Goal: Task Accomplishment & Management: Use online tool/utility

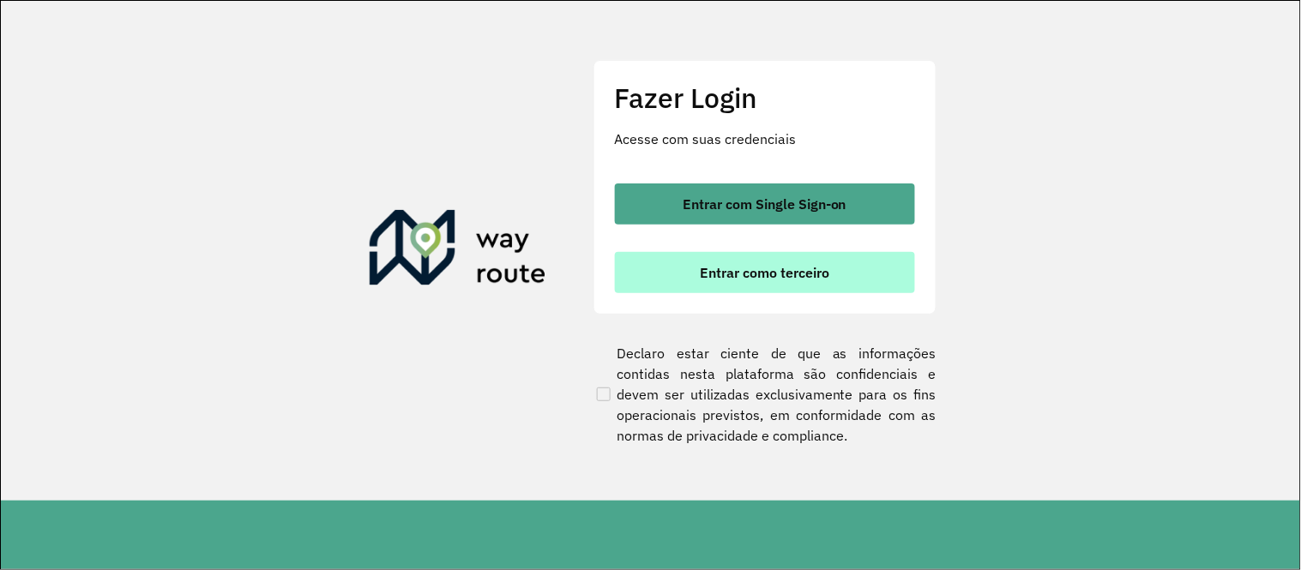
click at [799, 286] on button "Entrar como terceiro" at bounding box center [765, 272] width 300 height 41
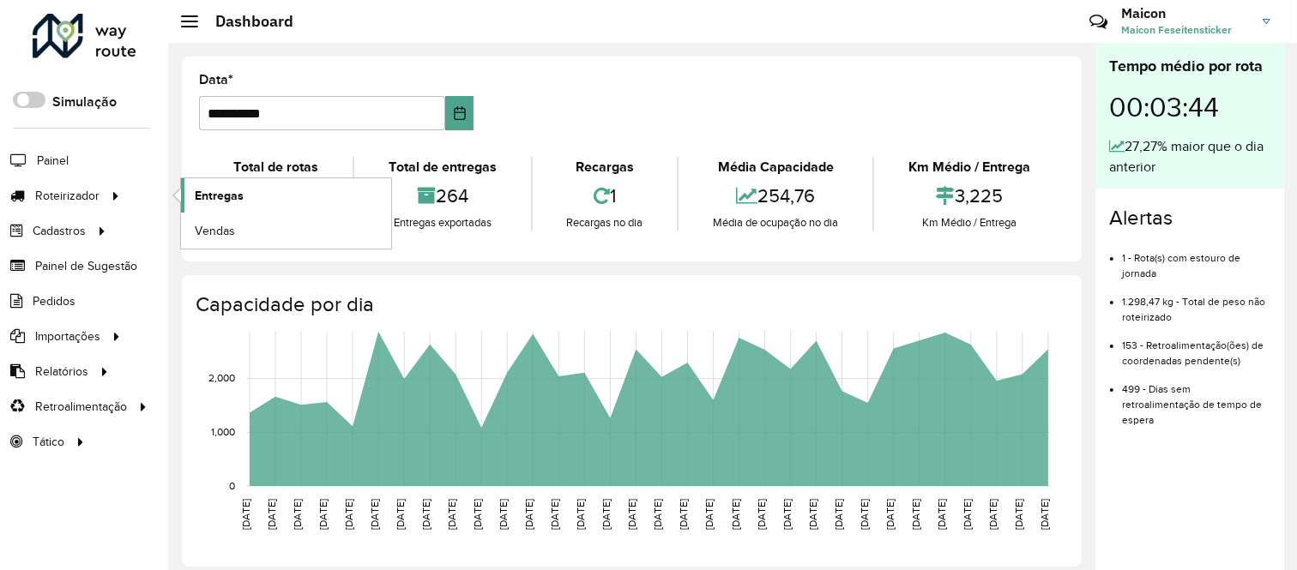
click at [198, 198] on span "Entregas" at bounding box center [219, 196] width 49 height 18
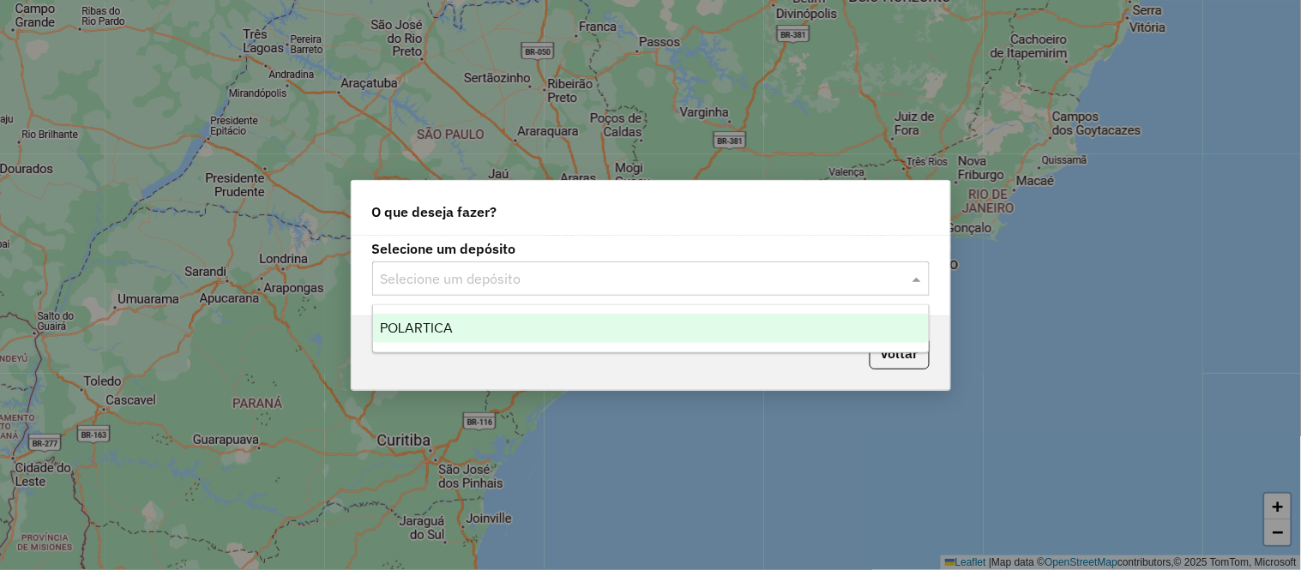
click at [590, 281] on input "text" at bounding box center [634, 279] width 506 height 21
click at [494, 331] on div "POLARTICA" at bounding box center [651, 328] width 556 height 29
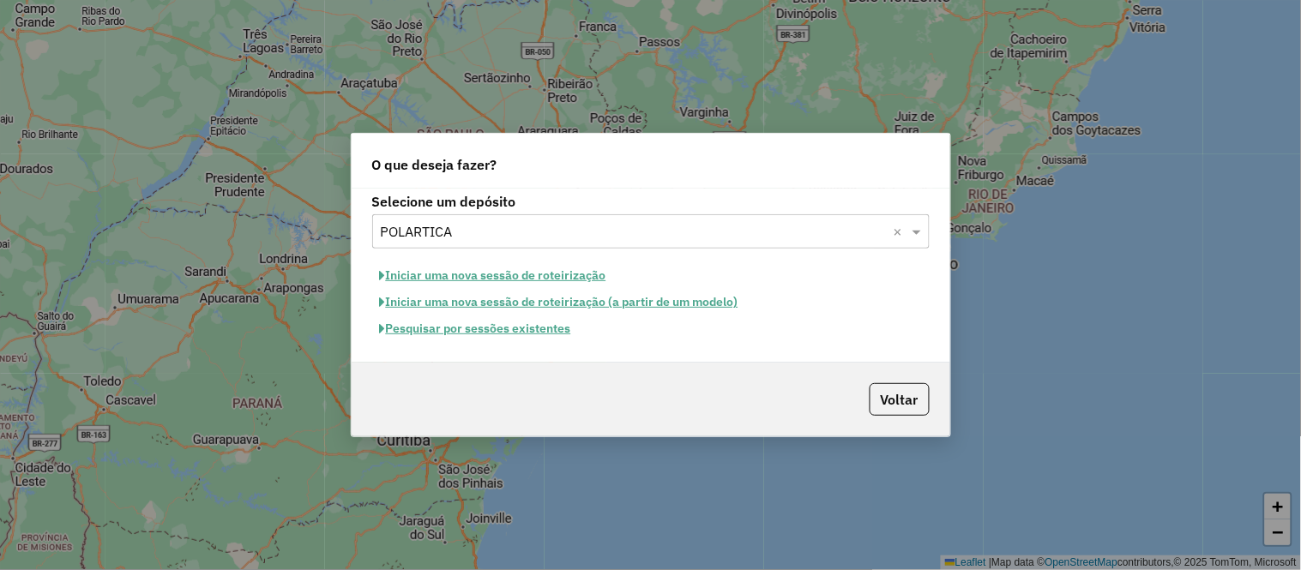
click at [516, 336] on button "Pesquisar por sessões existentes" at bounding box center [475, 329] width 207 height 27
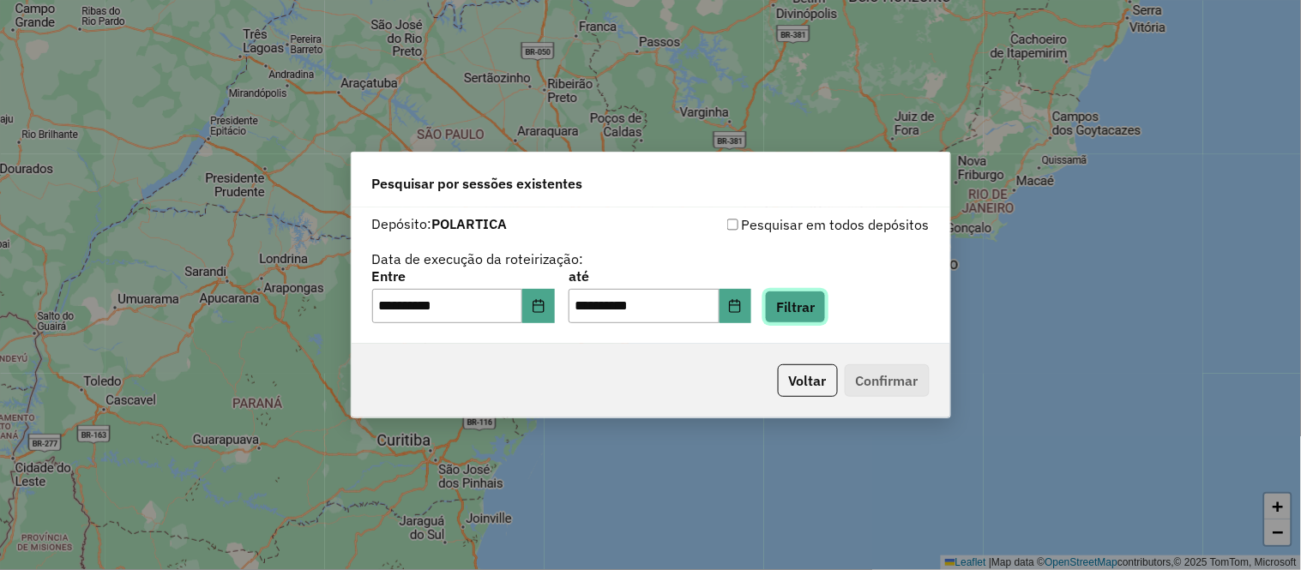
click at [826, 298] on button "Filtrar" at bounding box center [795, 307] width 61 height 33
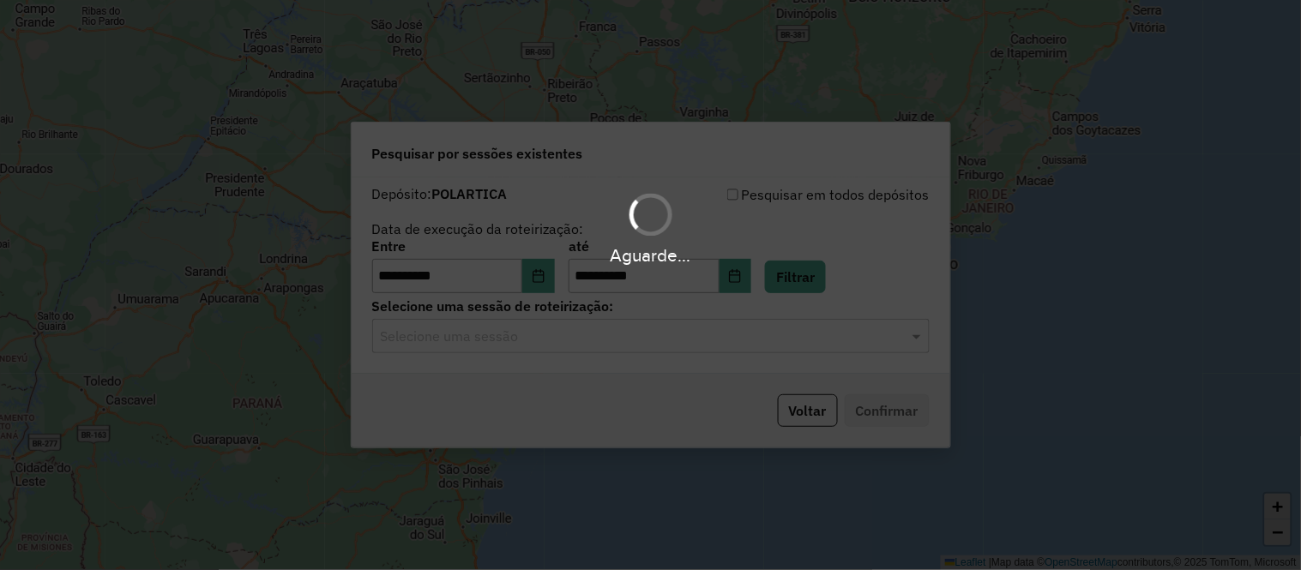
click at [595, 339] on hb-app "**********" at bounding box center [650, 285] width 1301 height 570
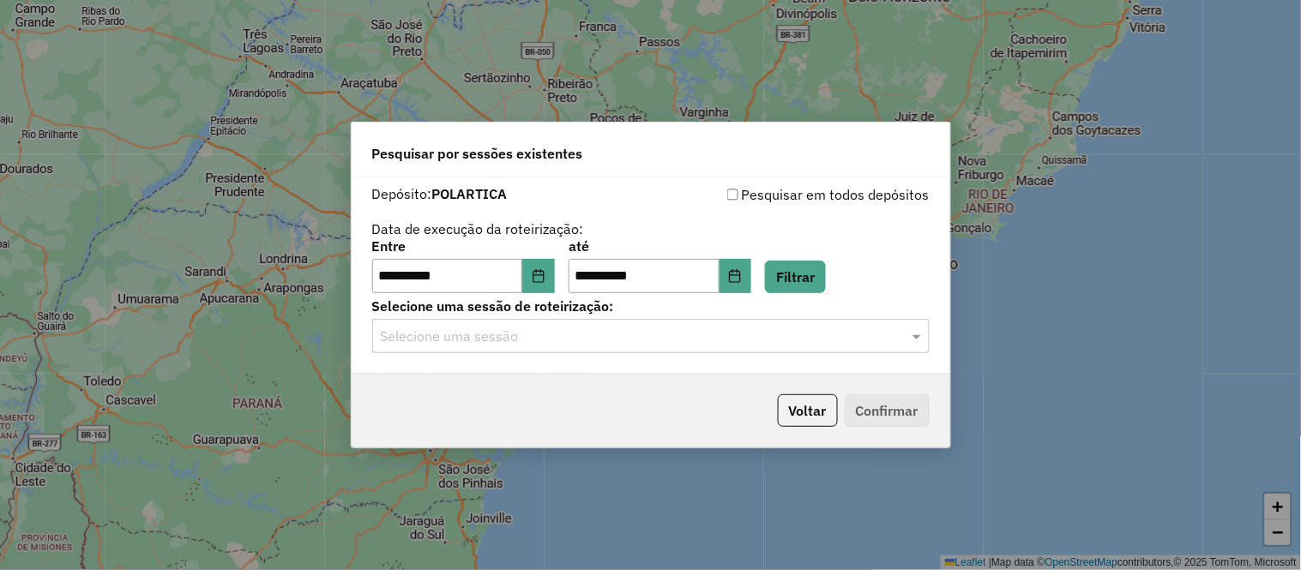
click at [595, 339] on input "text" at bounding box center [634, 337] width 506 height 21
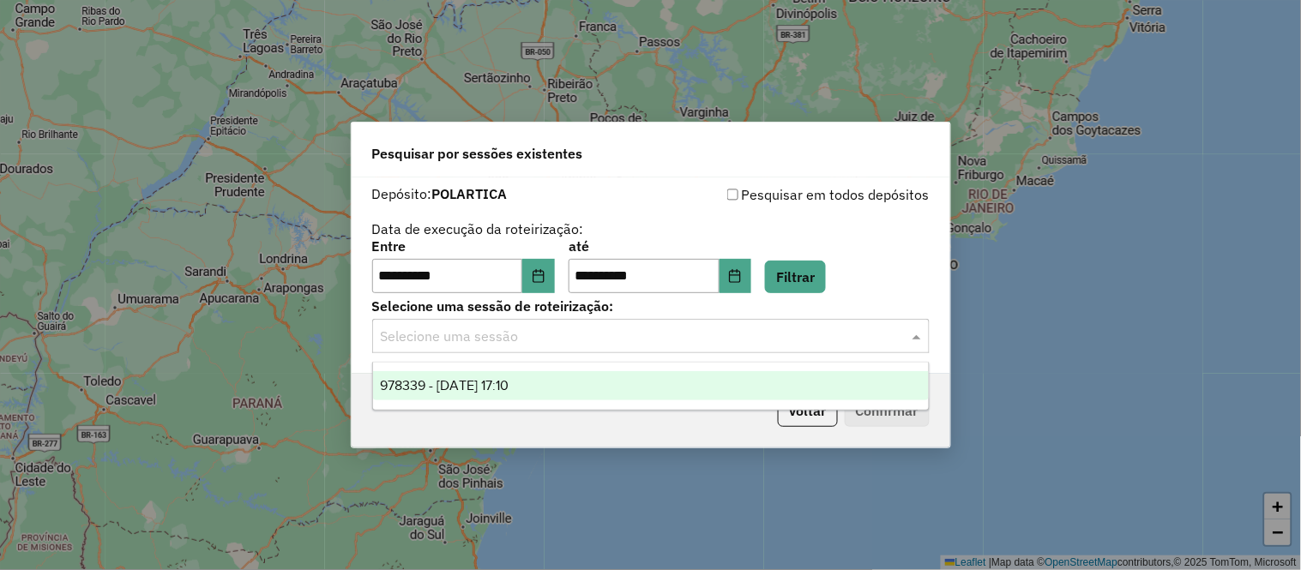
click at [509, 392] on span "978339 - 13/08/2025 17:10" at bounding box center [444, 385] width 129 height 15
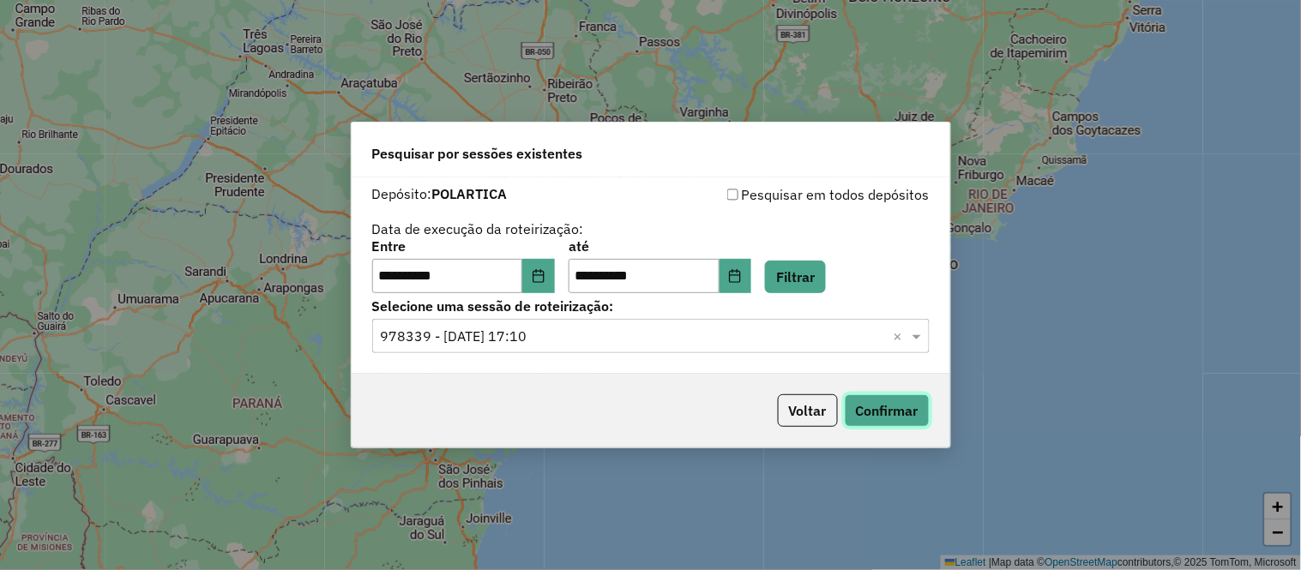
click at [887, 418] on button "Confirmar" at bounding box center [887, 410] width 85 height 33
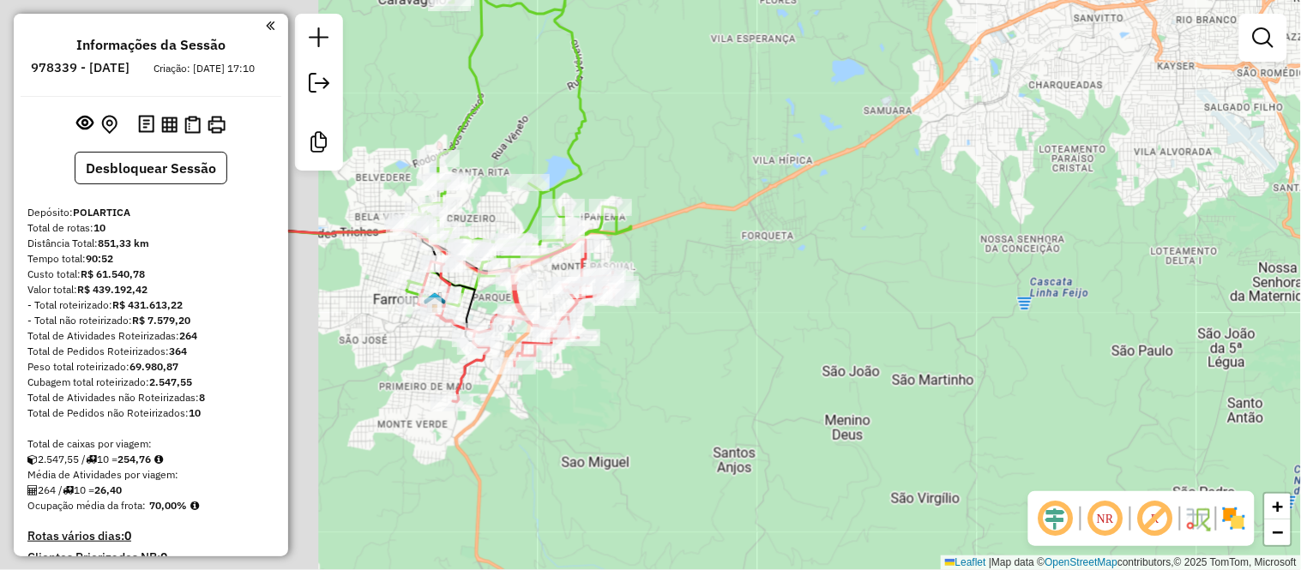
drag, startPoint x: 572, startPoint y: 250, endPoint x: 828, endPoint y: 262, distance: 255.8
click at [828, 262] on div "Janela de atendimento Grade de atendimento Capacidade Transportadoras Veículos …" at bounding box center [650, 285] width 1301 height 570
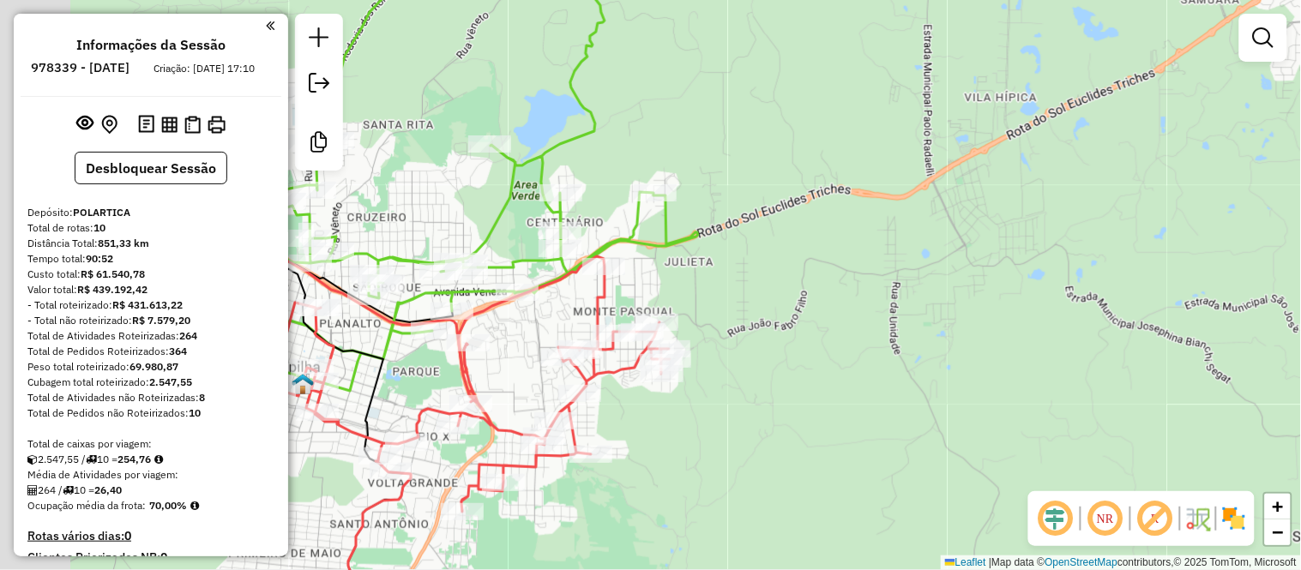
drag, startPoint x: 675, startPoint y: 237, endPoint x: 916, endPoint y: 280, distance: 244.8
click at [916, 280] on div "Janela de atendimento Grade de atendimento Capacidade Transportadoras Veículos …" at bounding box center [650, 285] width 1301 height 570
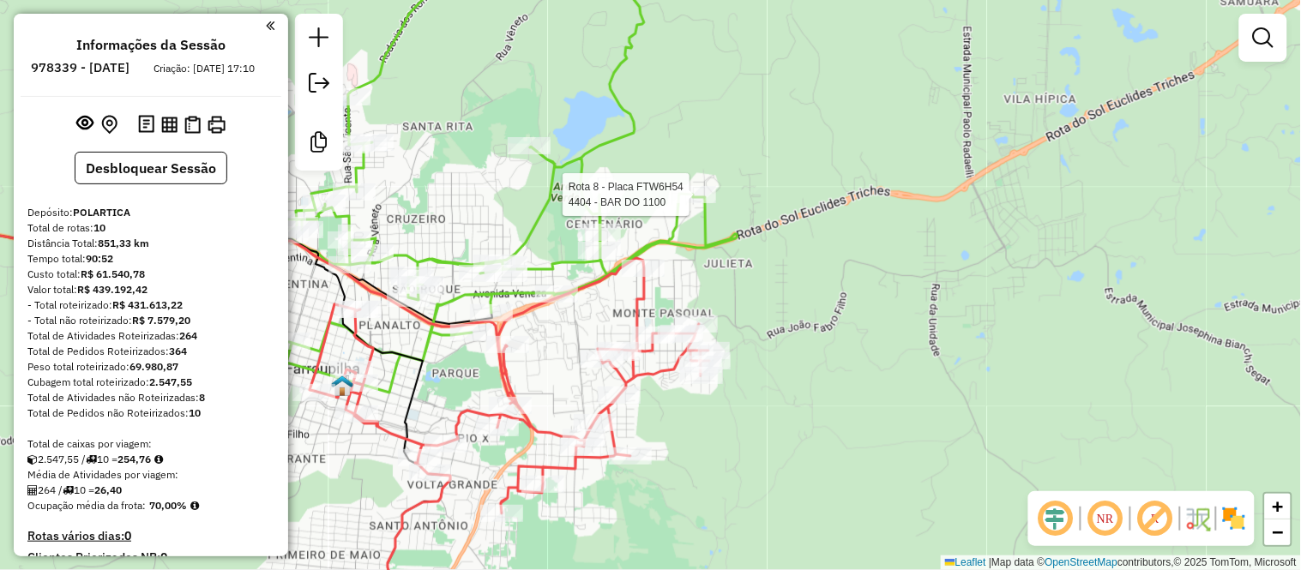
select select "**********"
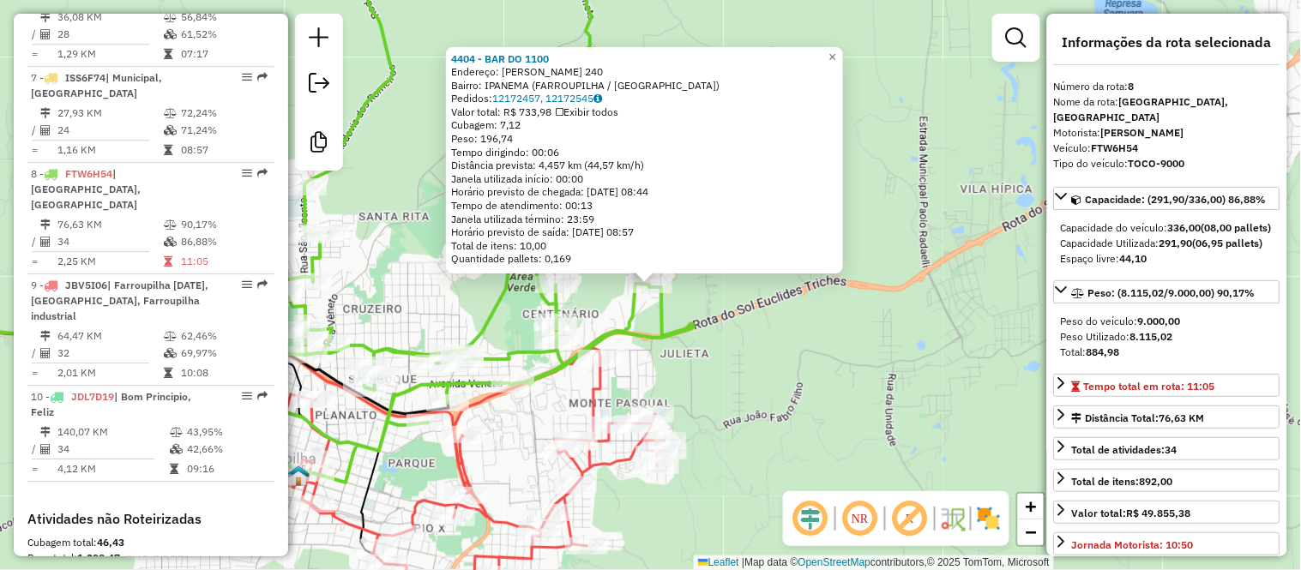
scroll to position [1332, 0]
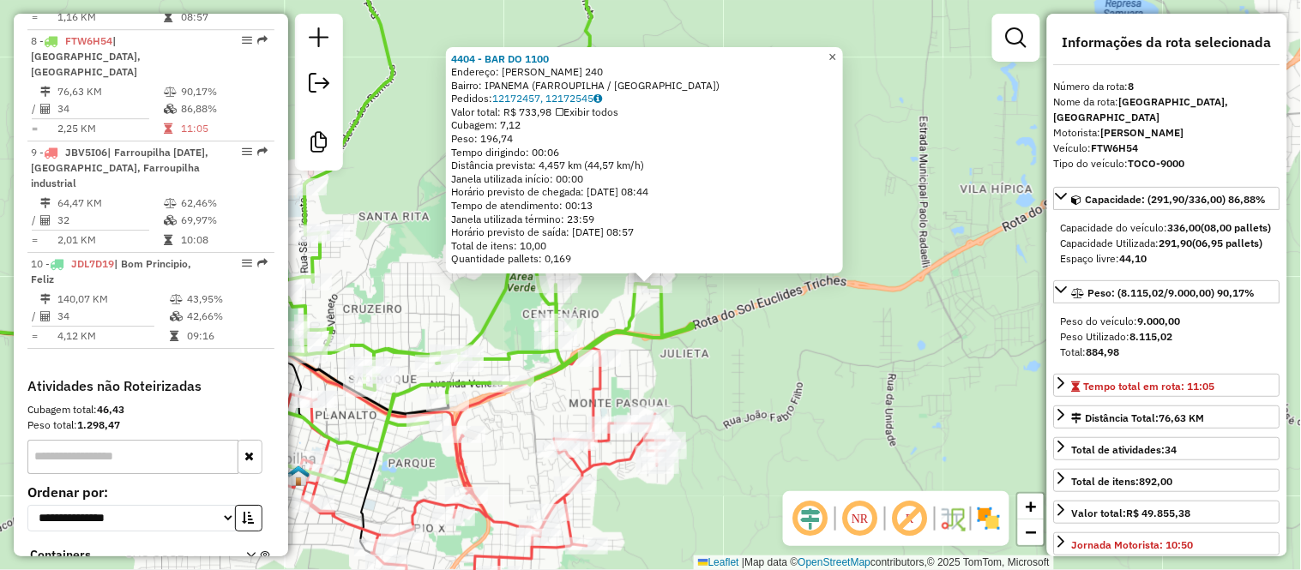
click at [836, 52] on span "×" at bounding box center [832, 57] width 8 height 15
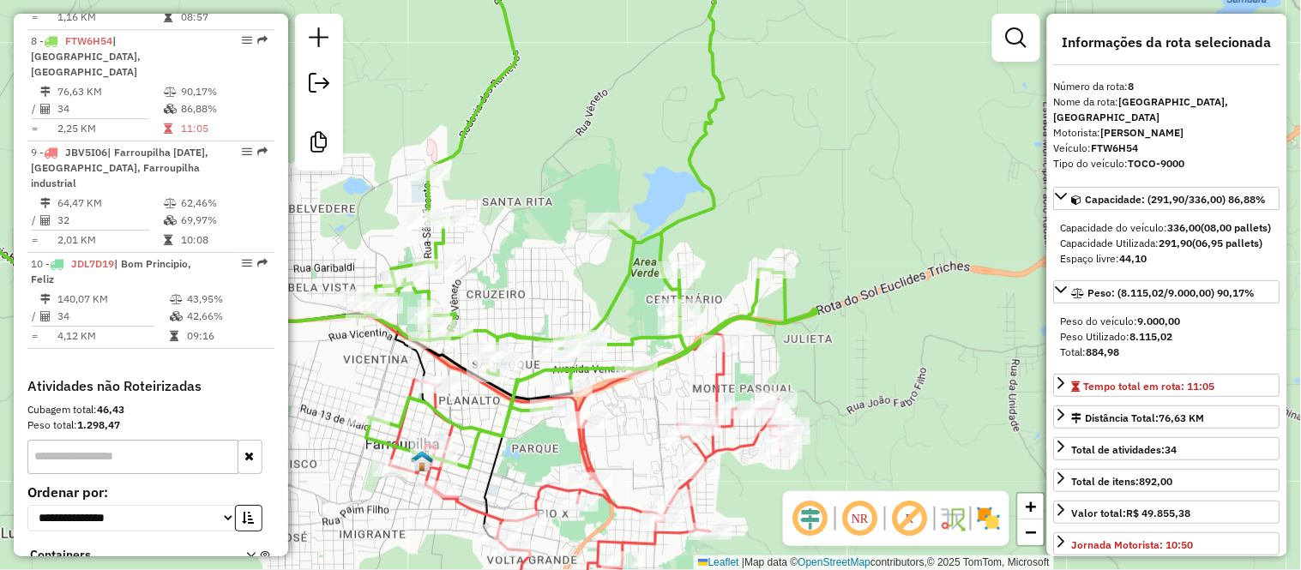
drag, startPoint x: 695, startPoint y: 181, endPoint x: 818, endPoint y: 166, distance: 124.3
click at [818, 166] on div "Janela de atendimento Grade de atendimento Capacidade Transportadoras Veículos …" at bounding box center [650, 285] width 1301 height 570
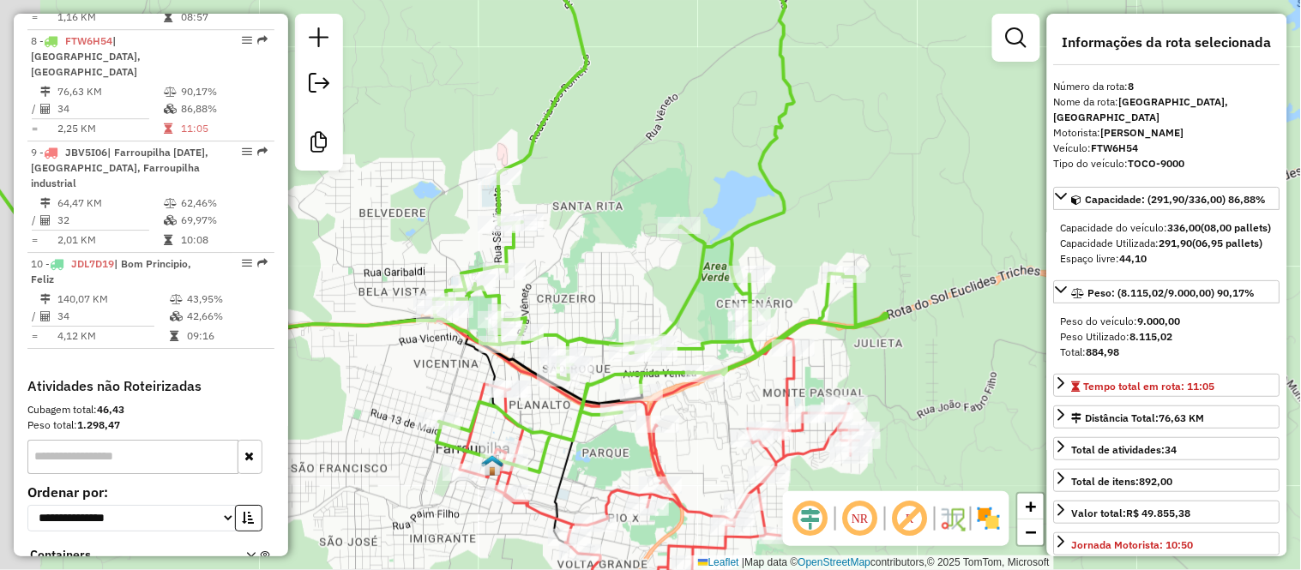
drag, startPoint x: 619, startPoint y: 142, endPoint x: 689, endPoint y: 147, distance: 70.4
click at [689, 147] on div "Janela de atendimento Grade de atendimento Capacidade Transportadoras Veículos …" at bounding box center [650, 285] width 1301 height 570
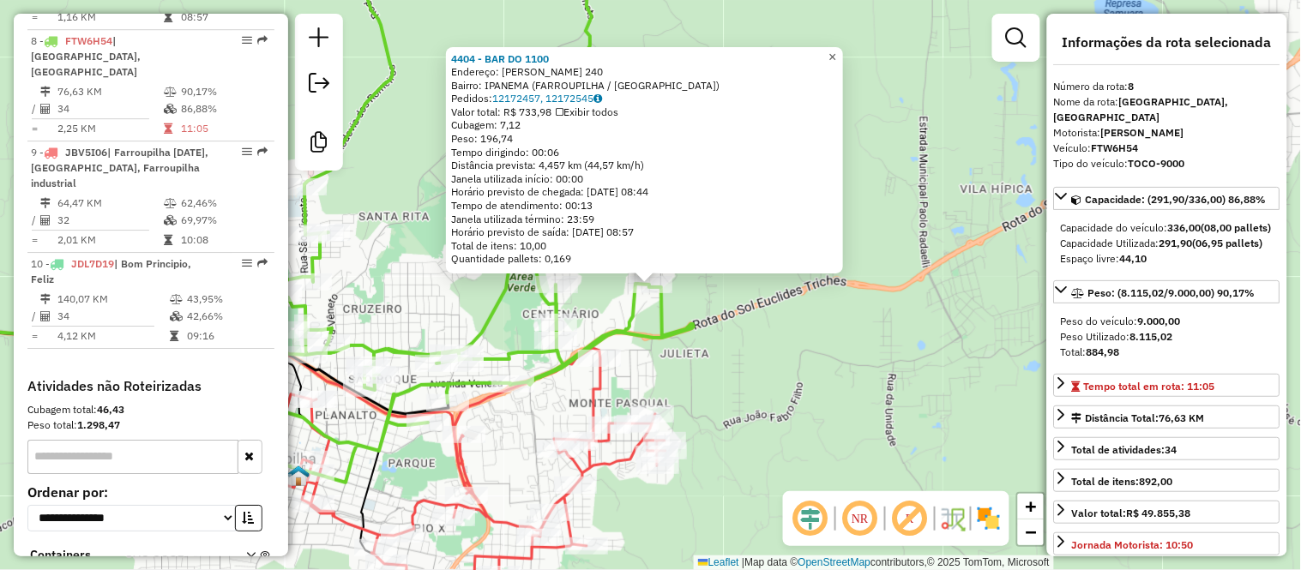
click at [836, 51] on span "×" at bounding box center [832, 57] width 8 height 15
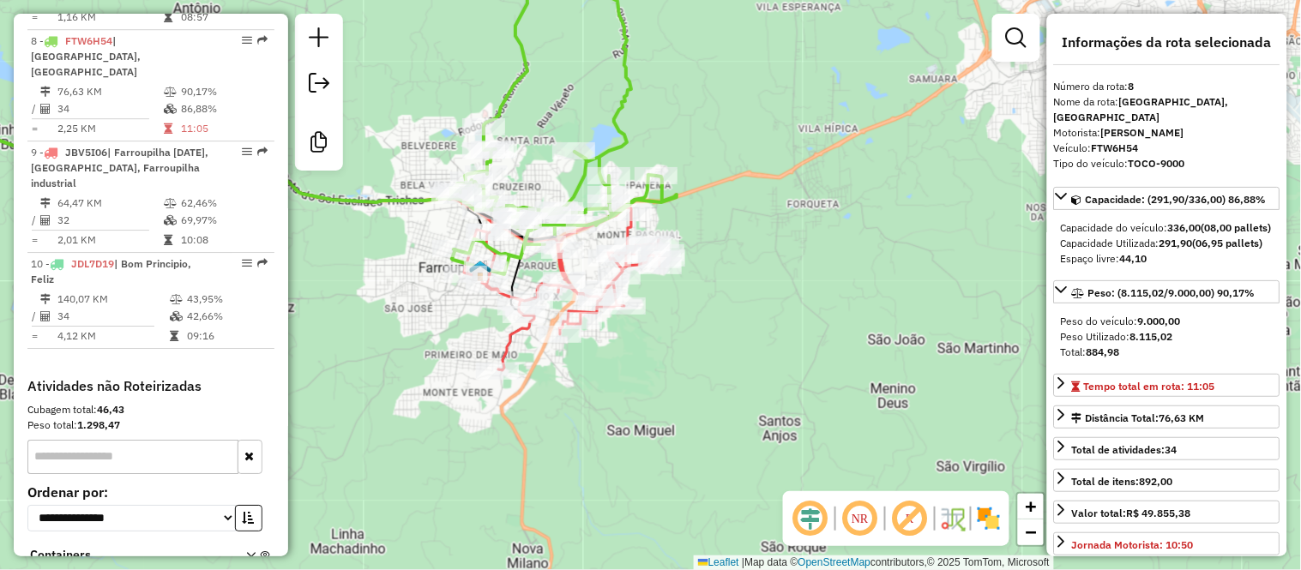
drag, startPoint x: 779, startPoint y: 298, endPoint x: 756, endPoint y: 149, distance: 150.9
click at [756, 149] on div "Janela de atendimento Grade de atendimento Capacidade Transportadoras Veículos …" at bounding box center [650, 285] width 1301 height 570
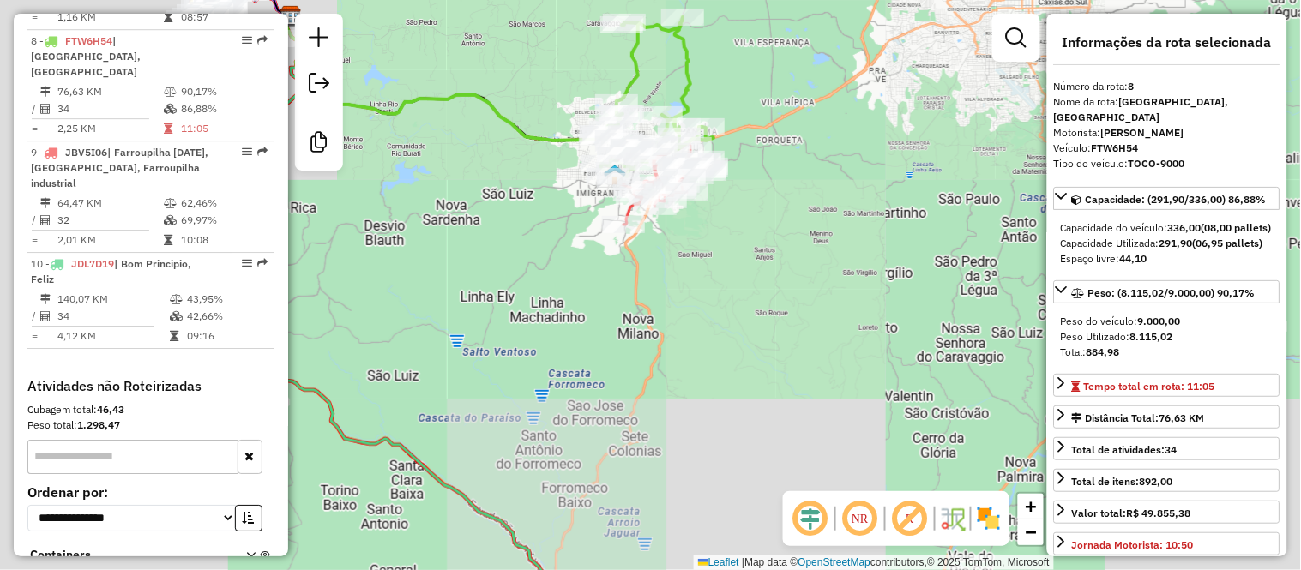
drag, startPoint x: 777, startPoint y: 360, endPoint x: 741, endPoint y: 178, distance: 185.3
click at [746, 202] on div "Janela de atendimento Grade de atendimento Capacidade Transportadoras Veículos …" at bounding box center [650, 285] width 1301 height 570
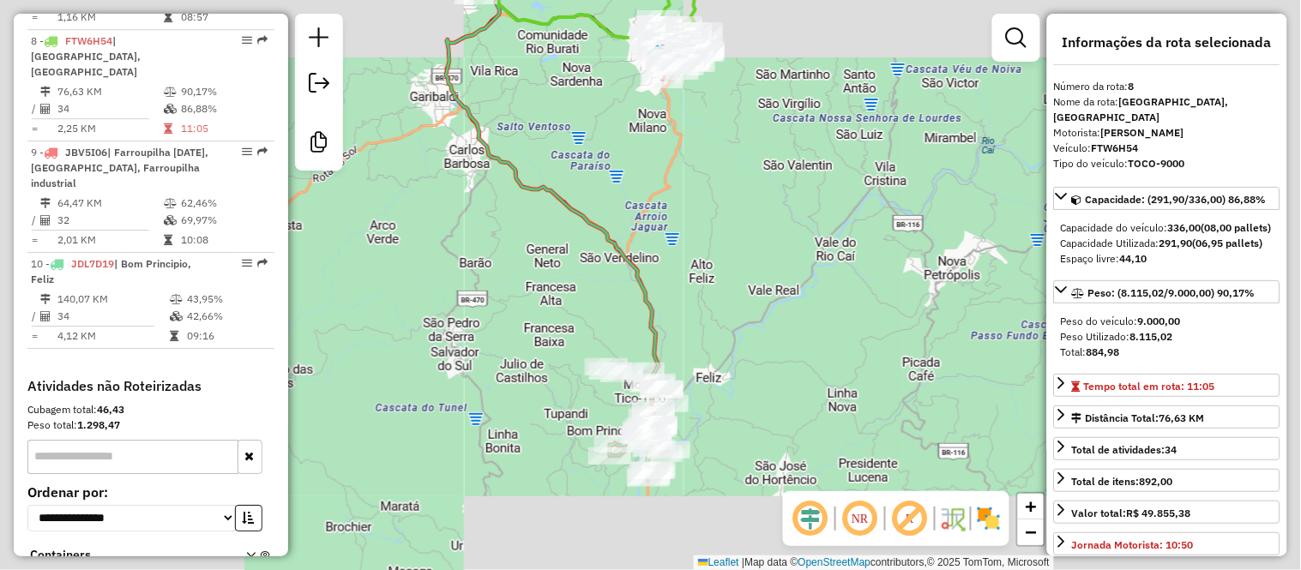
drag, startPoint x: 761, startPoint y: 344, endPoint x: 758, endPoint y: 284, distance: 60.1
click at [758, 284] on div "Janela de atendimento Grade de atendimento Capacidade Transportadoras Veículos …" at bounding box center [650, 285] width 1301 height 570
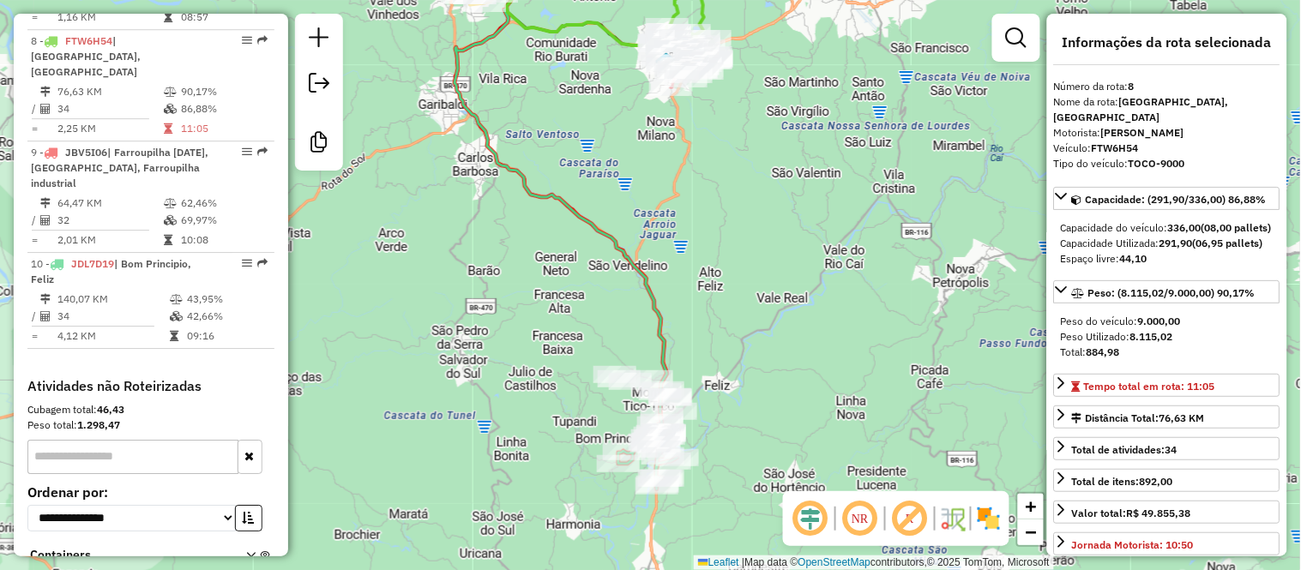
drag, startPoint x: 722, startPoint y: 204, endPoint x: 835, endPoint y: 372, distance: 202.6
click at [835, 372] on div "Janela de atendimento Grade de atendimento Capacidade Transportadoras Veículos …" at bounding box center [650, 285] width 1301 height 570
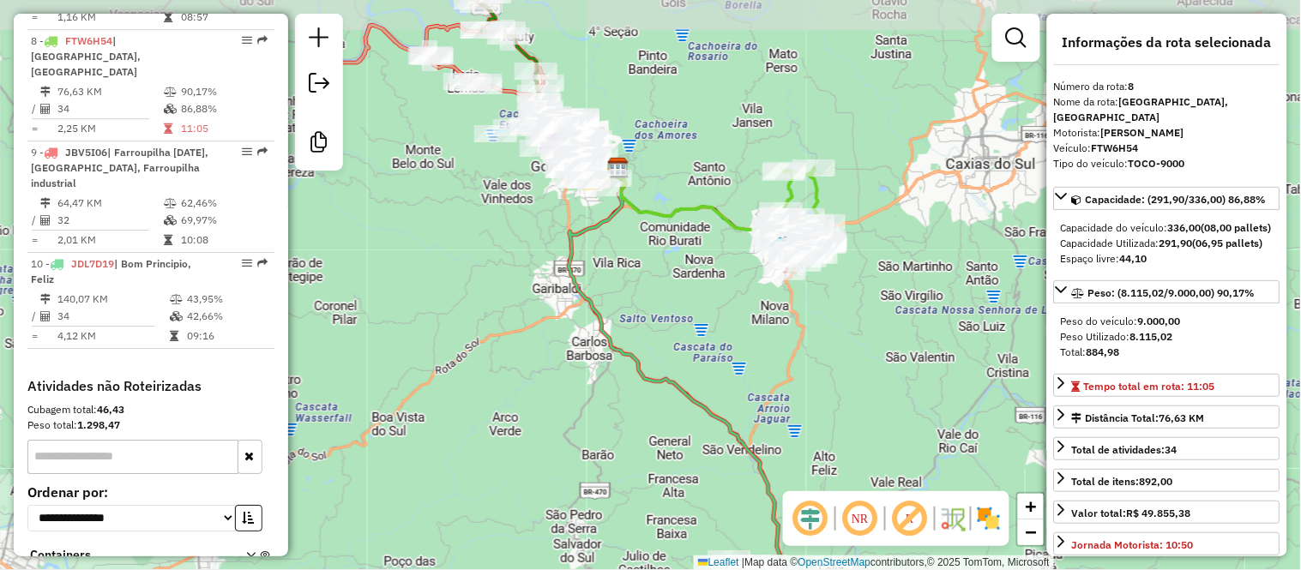
drag, startPoint x: 677, startPoint y: 268, endPoint x: 680, endPoint y: 324, distance: 56.7
click at [680, 324] on div "Janela de atendimento Grade de atendimento Capacidade Transportadoras Veículos …" at bounding box center [650, 285] width 1301 height 570
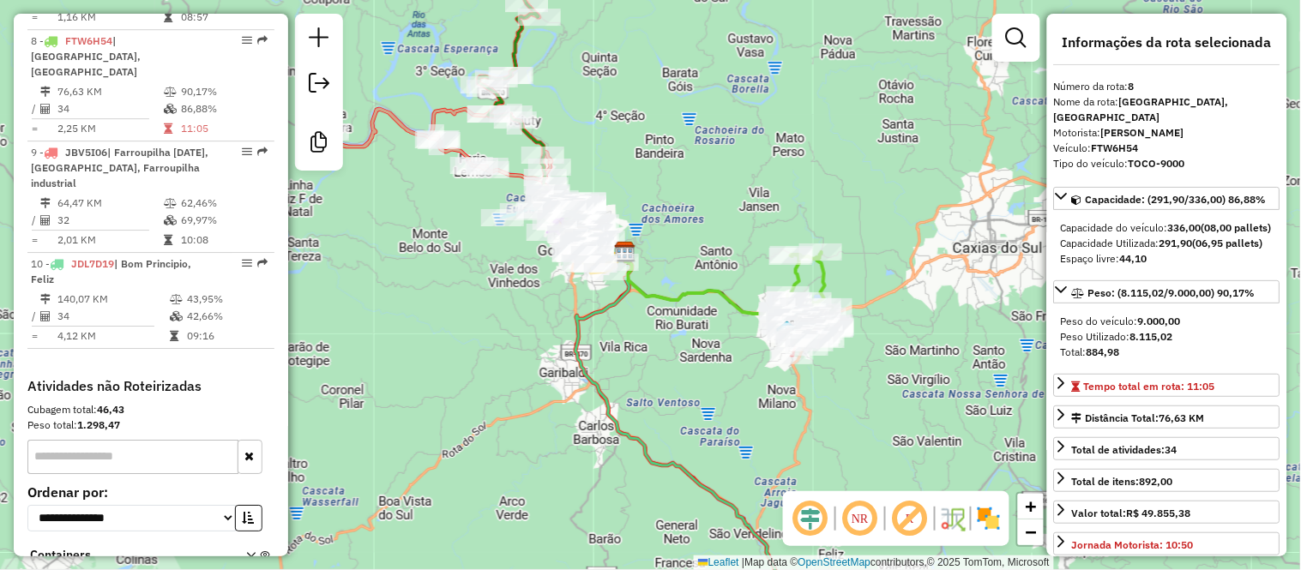
drag, startPoint x: 674, startPoint y: 164, endPoint x: 701, endPoint y: 263, distance: 103.0
click at [701, 263] on div "Janela de atendimento Grade de atendimento Capacidade Transportadoras Veículos …" at bounding box center [650, 285] width 1301 height 570
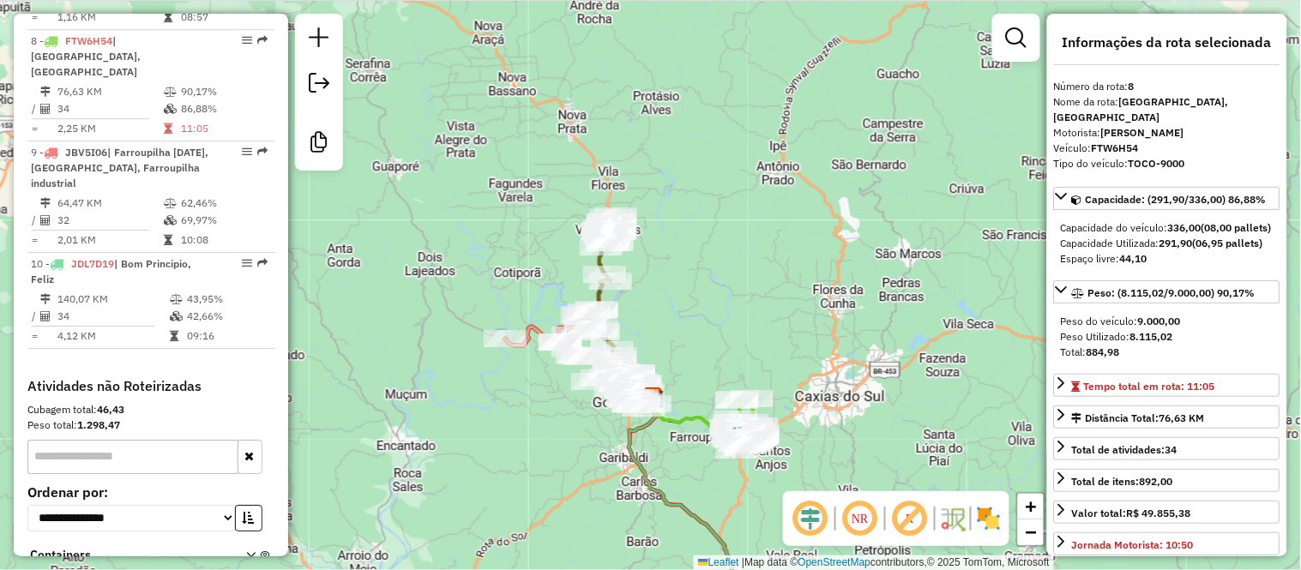
drag, startPoint x: 684, startPoint y: 112, endPoint x: 684, endPoint y: 256, distance: 143.2
click at [684, 256] on div "Janela de atendimento Grade de atendimento Capacidade Transportadoras Veículos …" at bounding box center [650, 285] width 1301 height 570
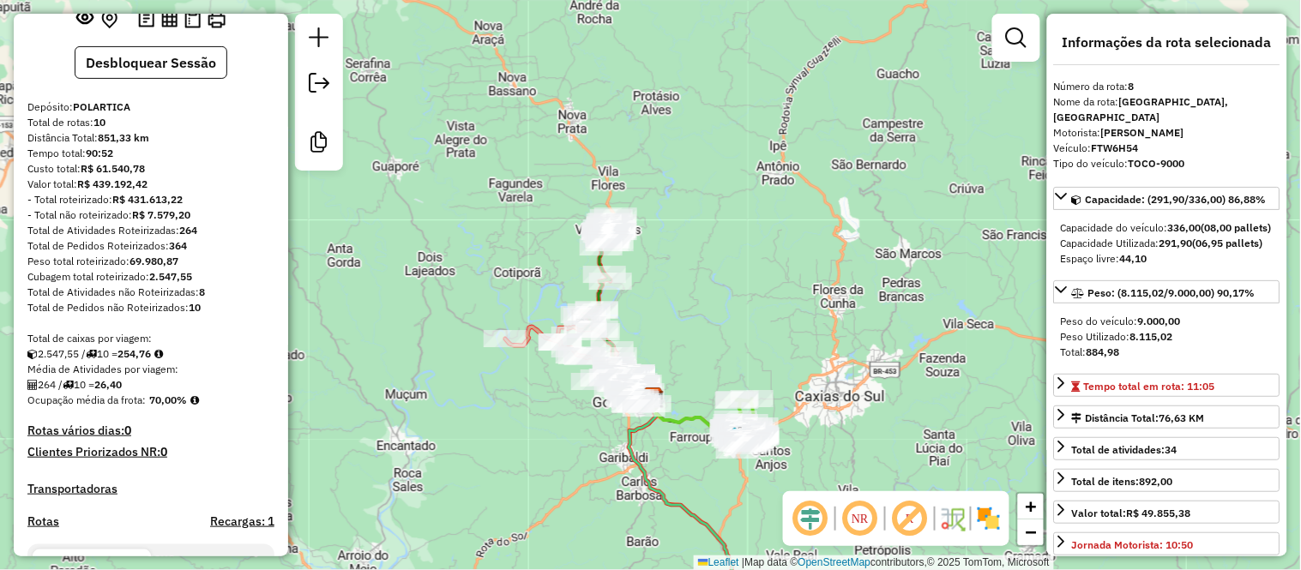
scroll to position [93, 0]
